Goal: Information Seeking & Learning: Learn about a topic

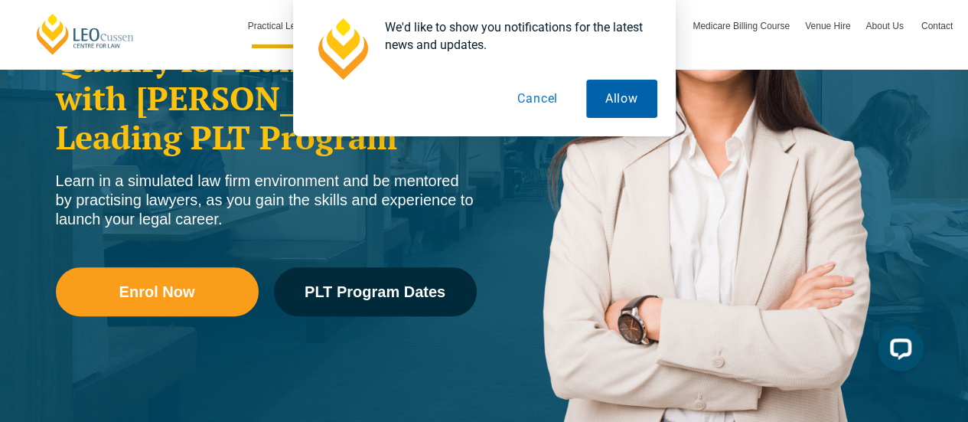
click at [608, 103] on button "Allow" at bounding box center [621, 99] width 71 height 38
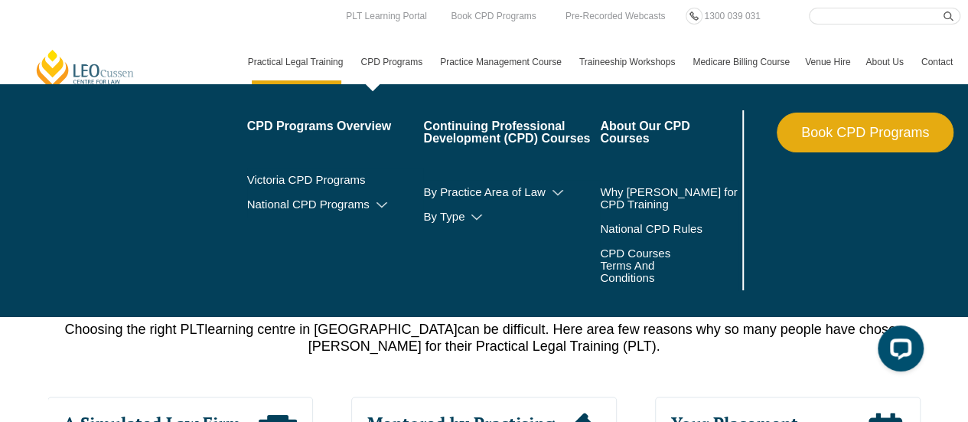
scroll to position [553, 0]
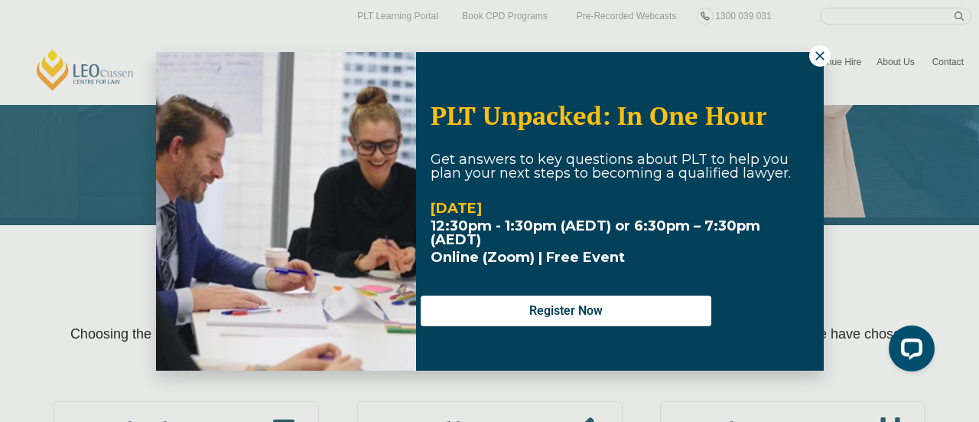
click at [814, 57] on icon at bounding box center [820, 56] width 14 height 14
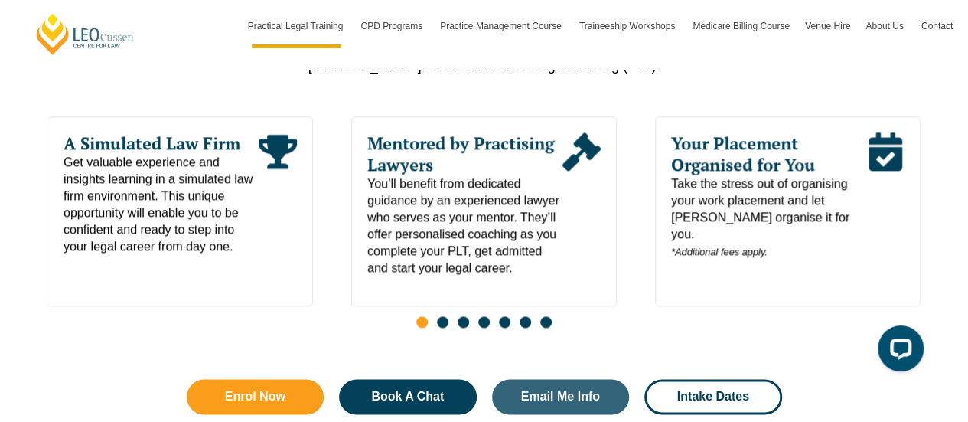
scroll to position [842, 0]
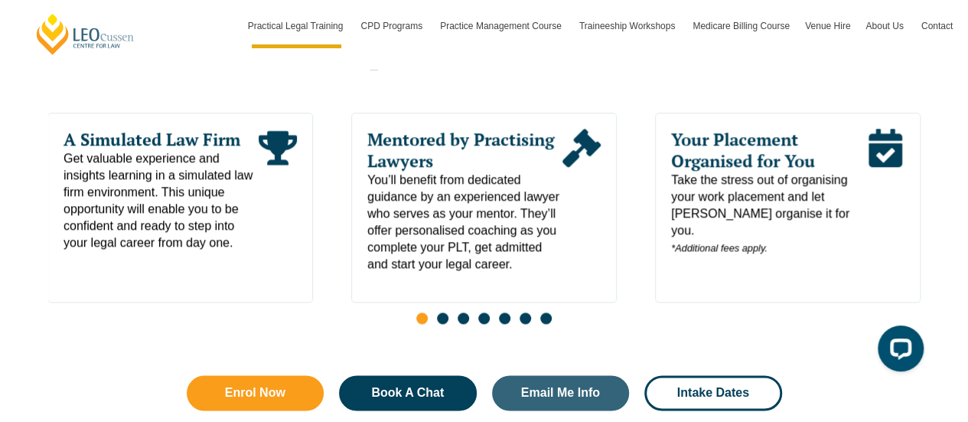
click at [444, 312] on span "Go to slide 2" at bounding box center [442, 317] width 11 height 11
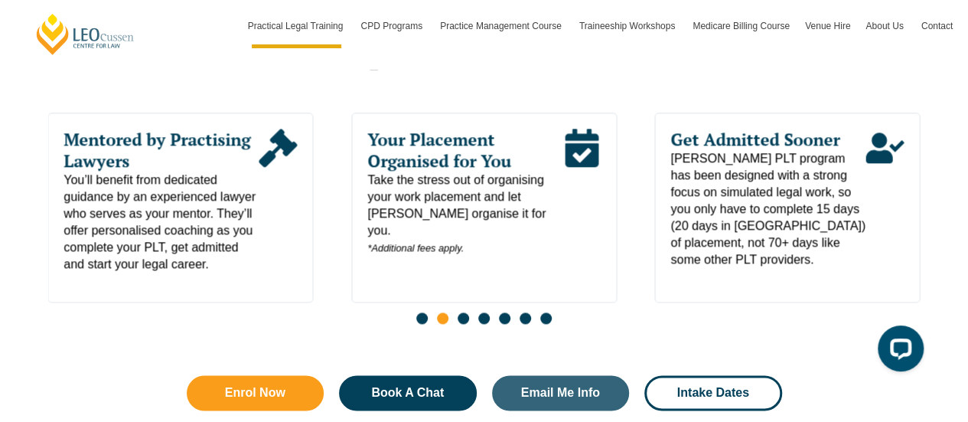
click at [461, 312] on span "Go to slide 3" at bounding box center [463, 317] width 11 height 11
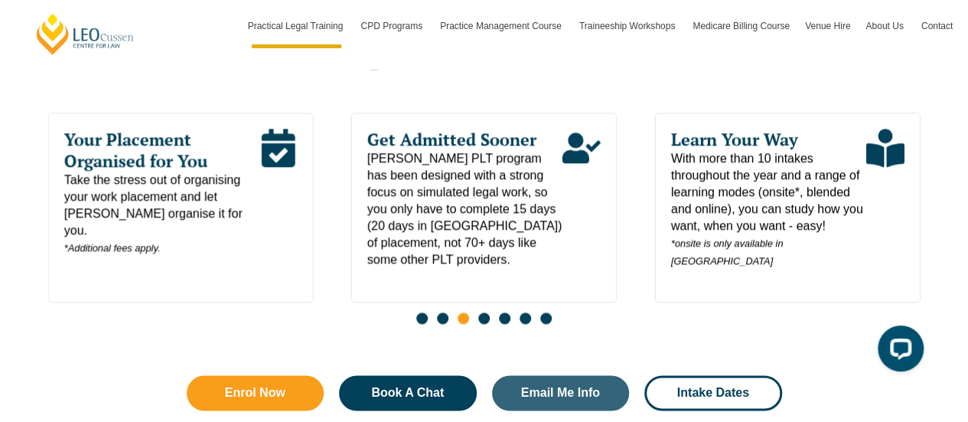
click at [480, 312] on span "Go to slide 4" at bounding box center [483, 317] width 11 height 11
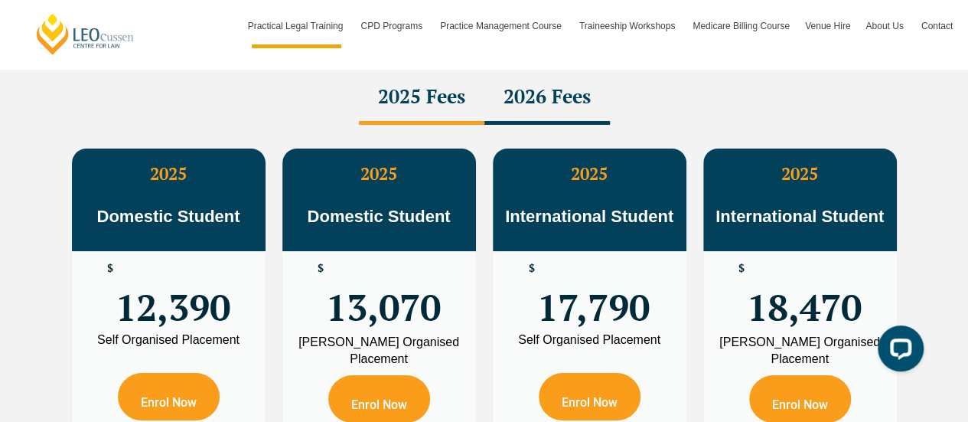
scroll to position [2779, 0]
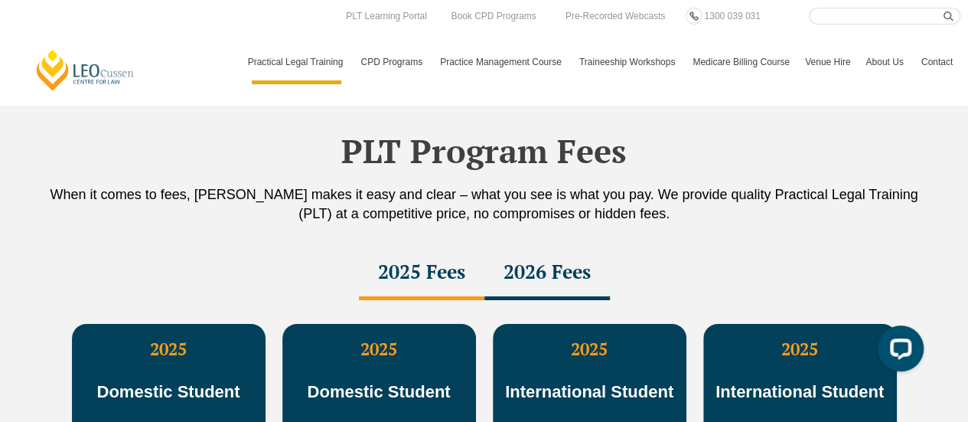
click at [554, 257] on div "2026 Fees" at bounding box center [546, 273] width 125 height 54
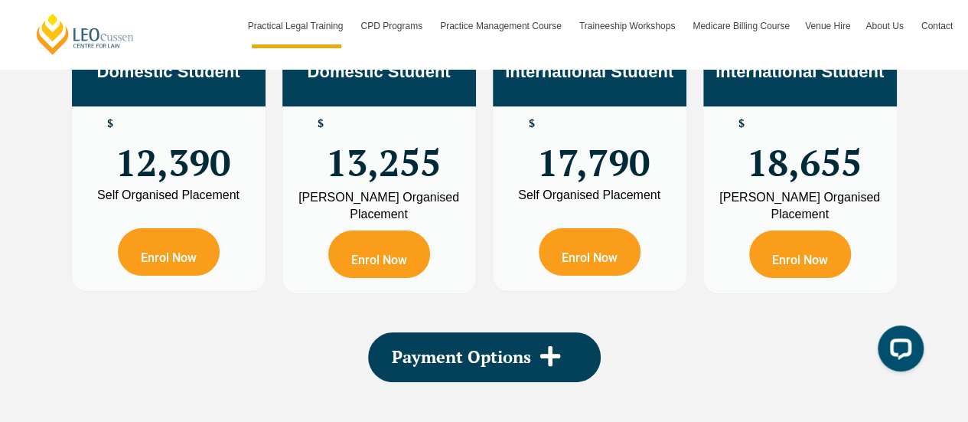
scroll to position [3008, 0]
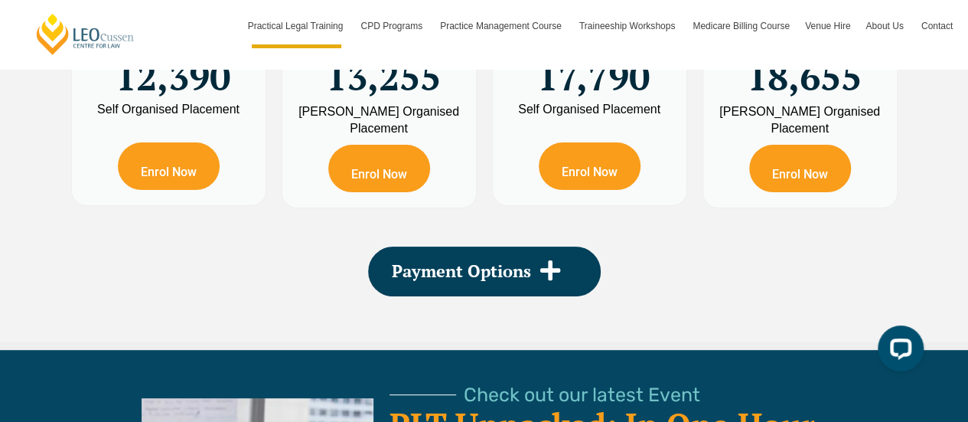
click at [554, 259] on icon at bounding box center [550, 270] width 23 height 23
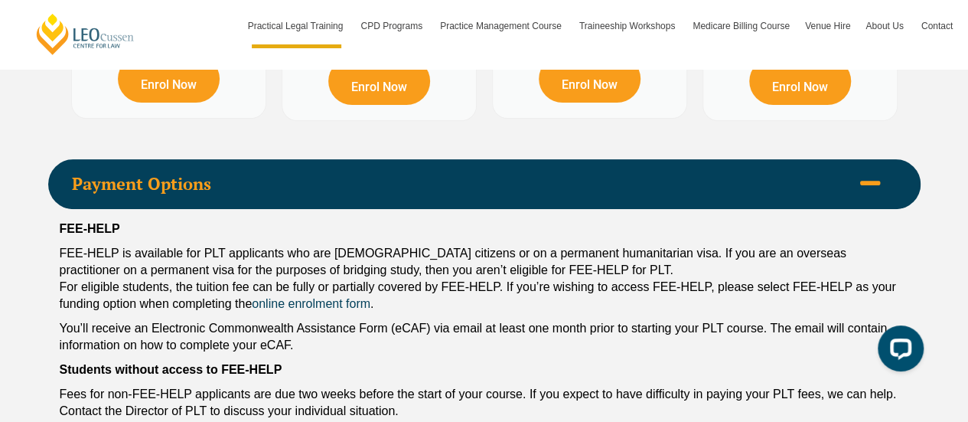
scroll to position [3071, 0]
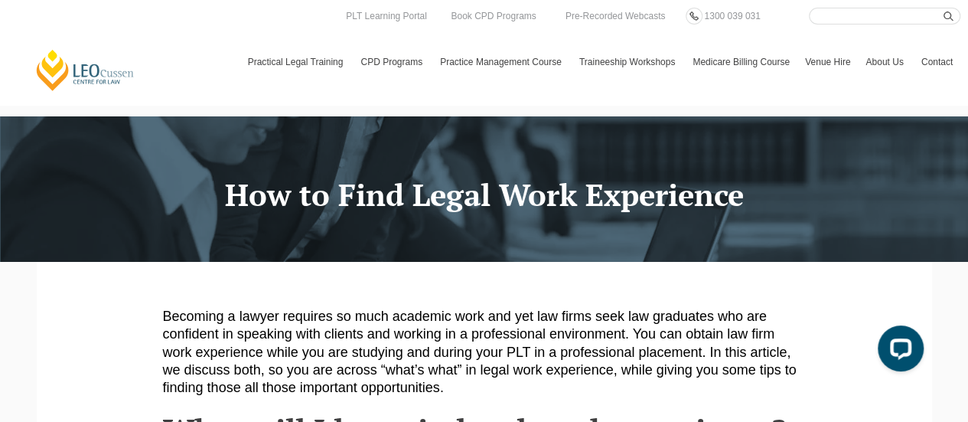
click at [829, 15] on input "Search here" at bounding box center [884, 16] width 151 height 17
type input "internships"
click at [943, 8] on button "submit" at bounding box center [951, 16] width 17 height 17
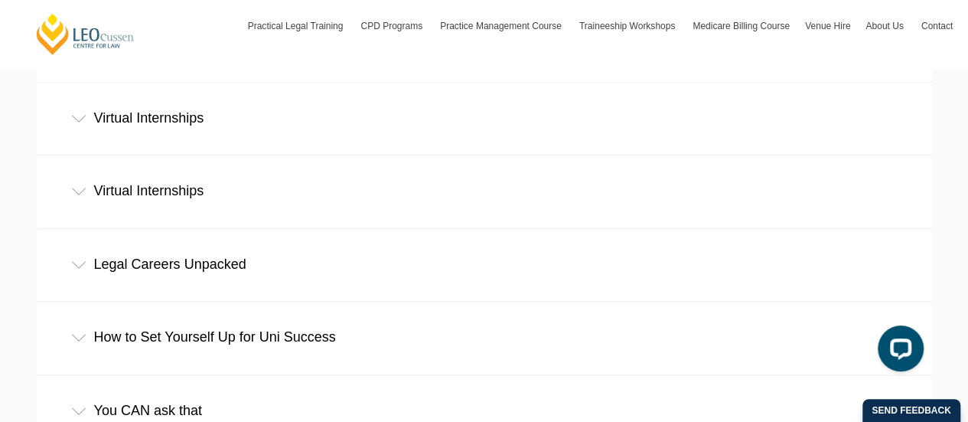
scroll to position [594, 0]
click at [77, 122] on icon at bounding box center [78, 118] width 15 height 8
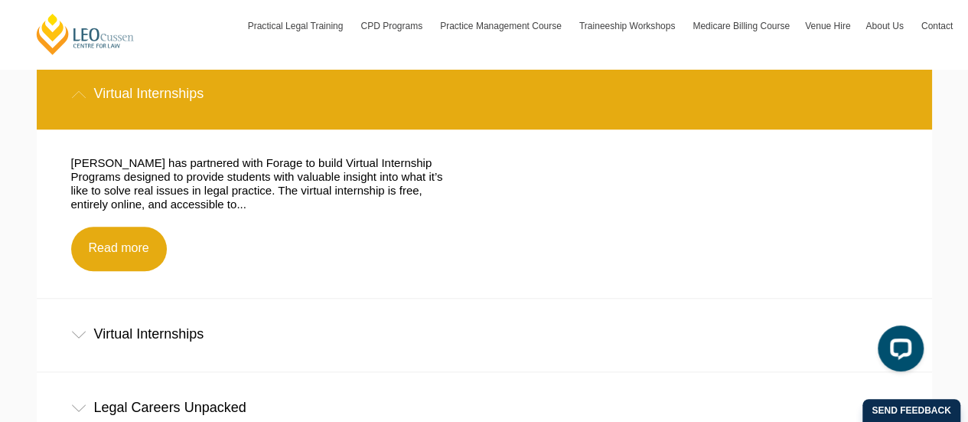
scroll to position [624, 0]
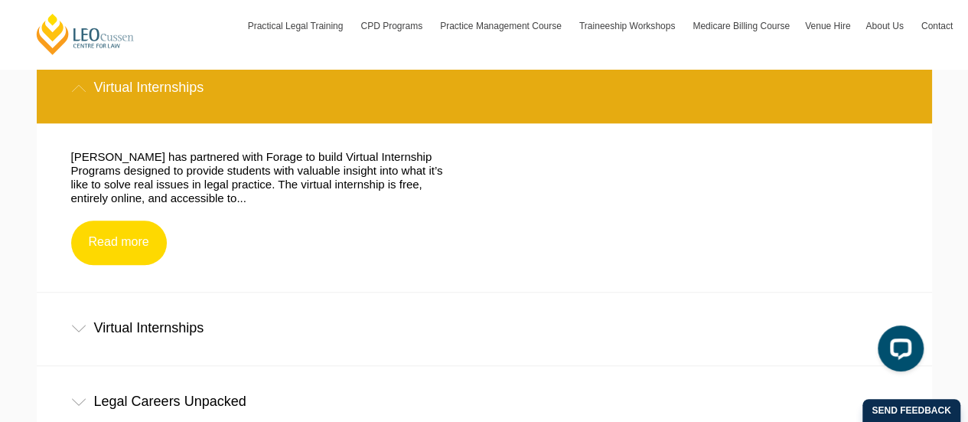
click at [142, 243] on link "Read more" at bounding box center [119, 242] width 96 height 44
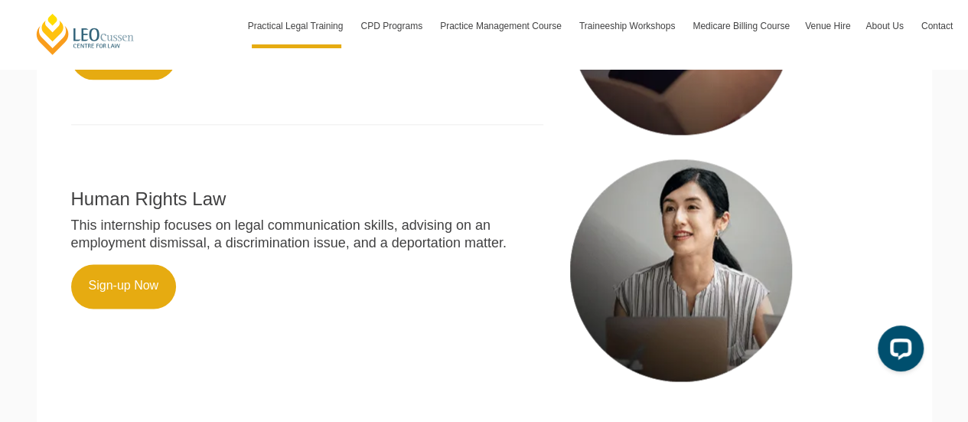
scroll to position [995, 0]
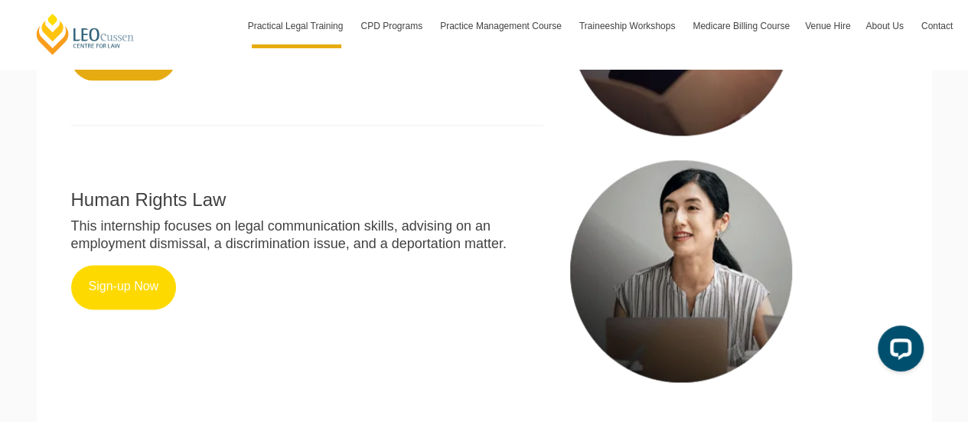
click at [119, 295] on link "Sign-up Now" at bounding box center [124, 287] width 106 height 44
